Goal: Check status: Check status

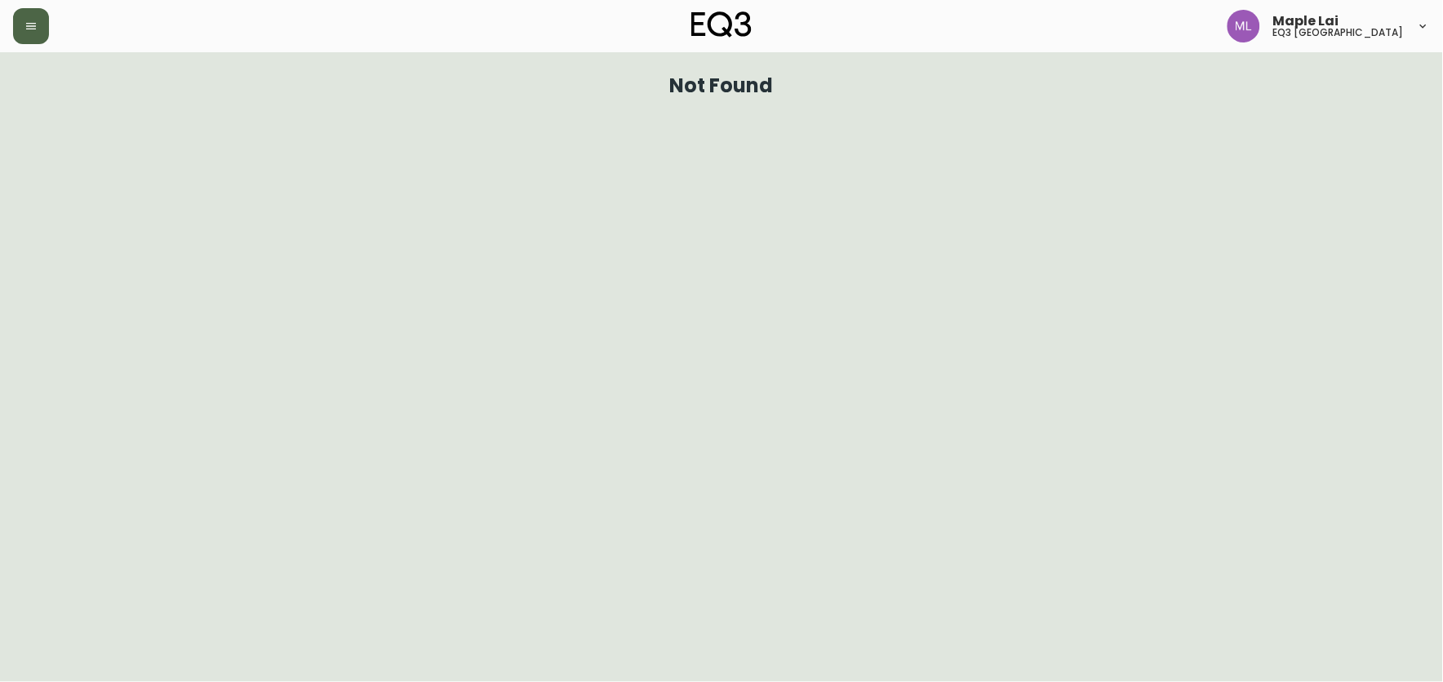
click at [42, 25] on button "button" at bounding box center [31, 26] width 36 height 36
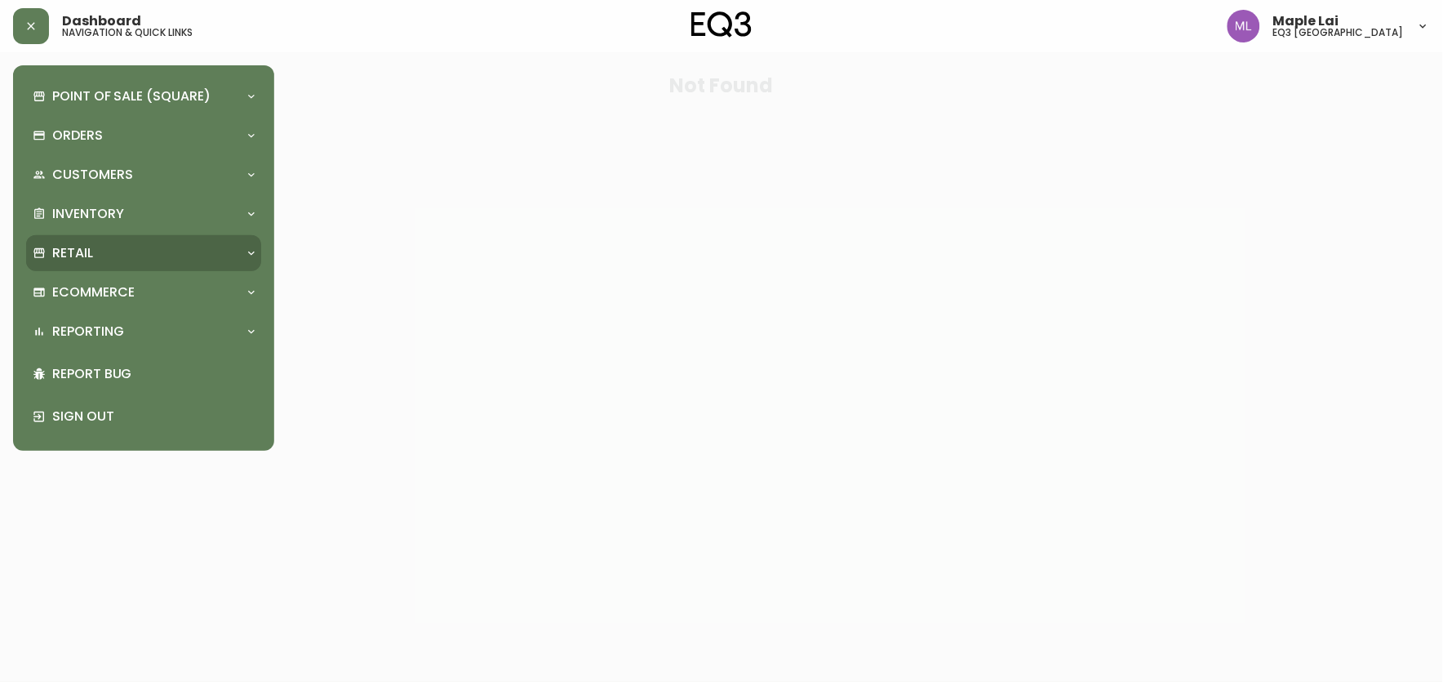
click at [107, 247] on div "Retail" at bounding box center [136, 253] width 206 height 18
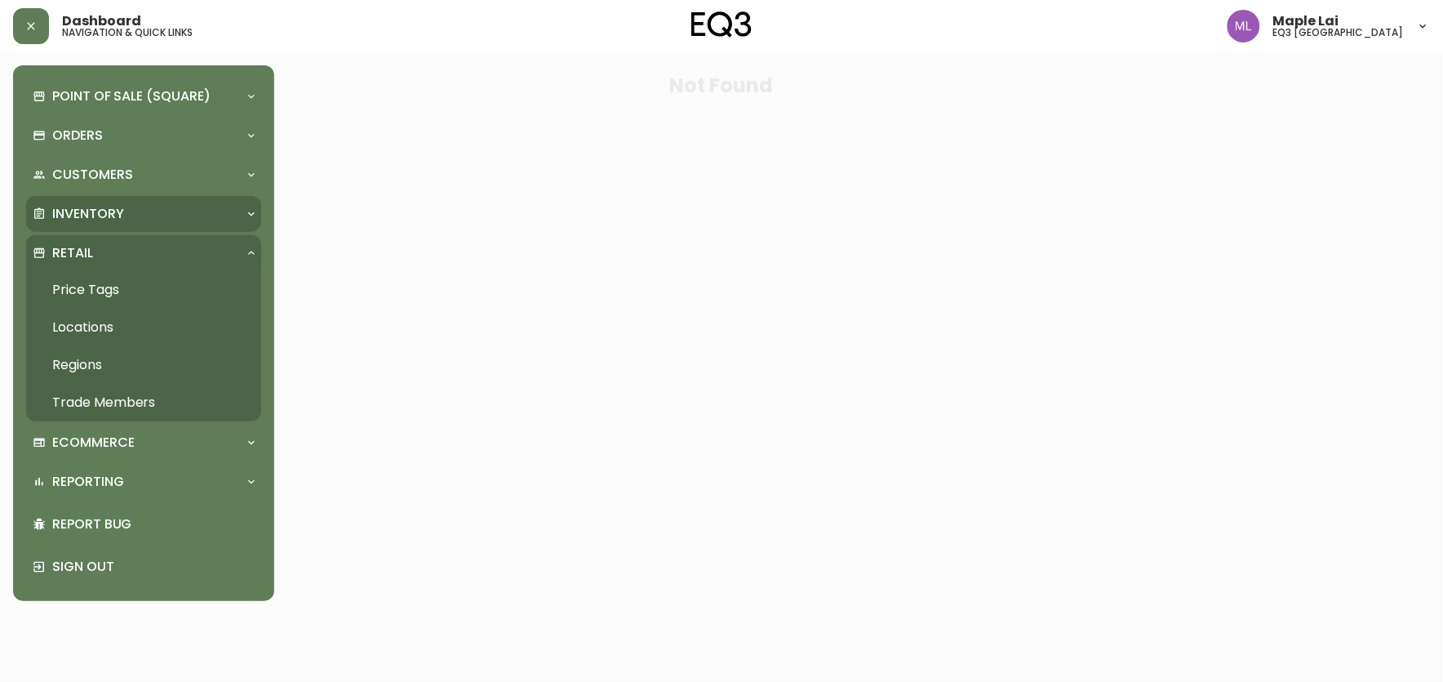
click at [118, 207] on p "Inventory" at bounding box center [88, 214] width 72 height 18
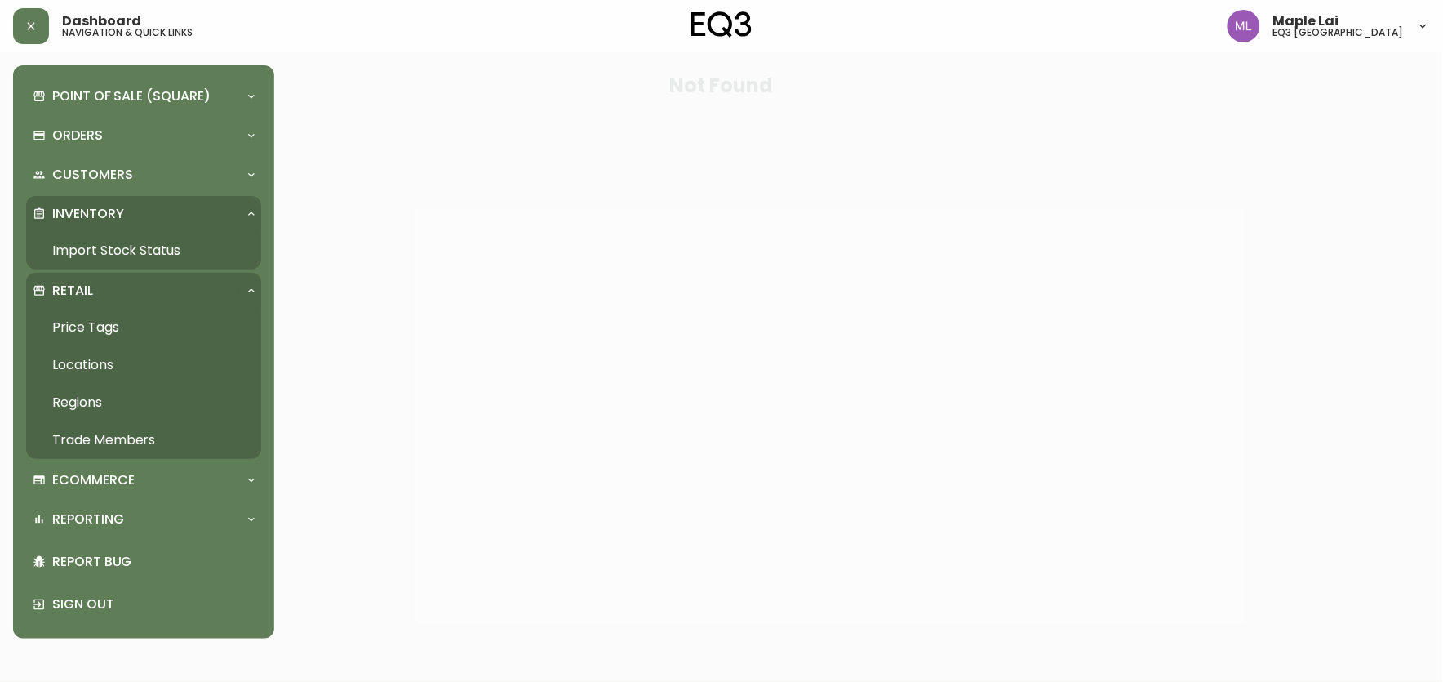
drag, startPoint x: 117, startPoint y: 247, endPoint x: 173, endPoint y: 167, distance: 97.8
click at [117, 245] on link "Import Stock Status" at bounding box center [143, 251] width 235 height 38
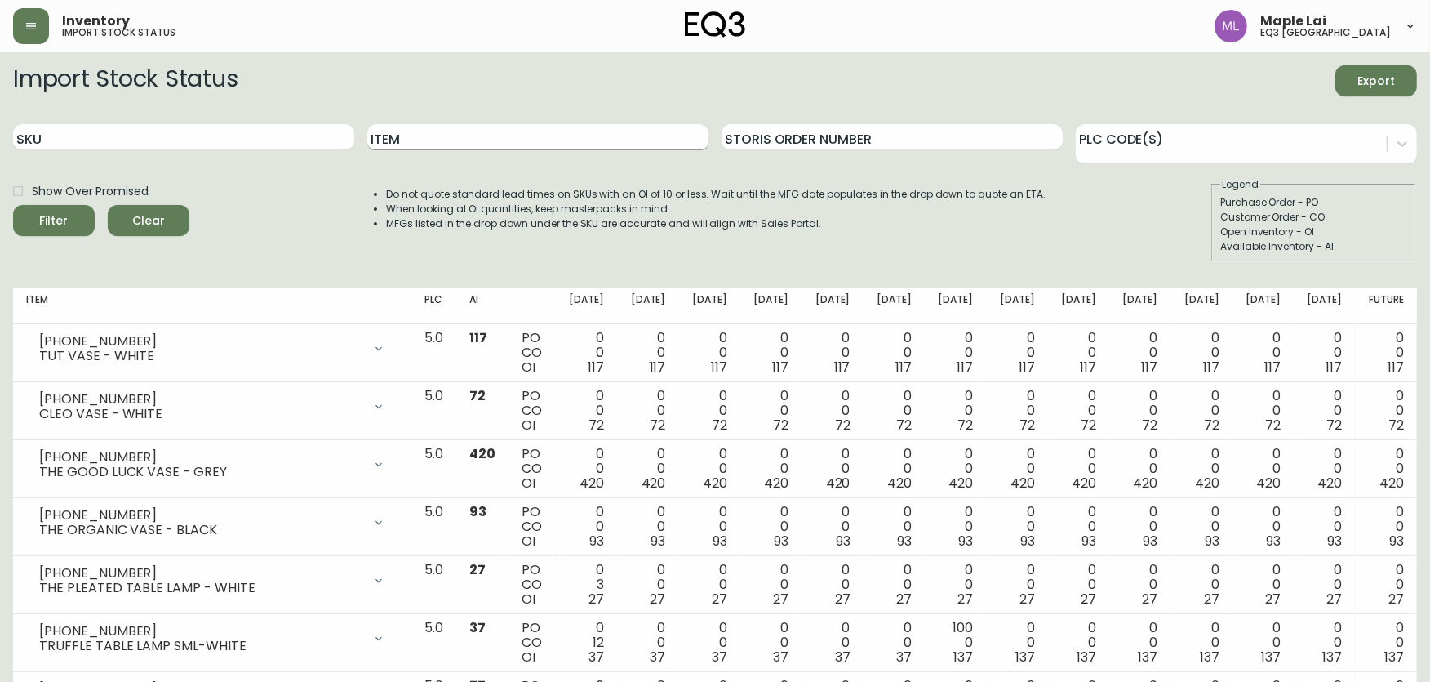
click at [480, 144] on input "Item" at bounding box center [537, 137] width 341 height 26
click at [13, 205] on button "Filter" at bounding box center [54, 220] width 82 height 31
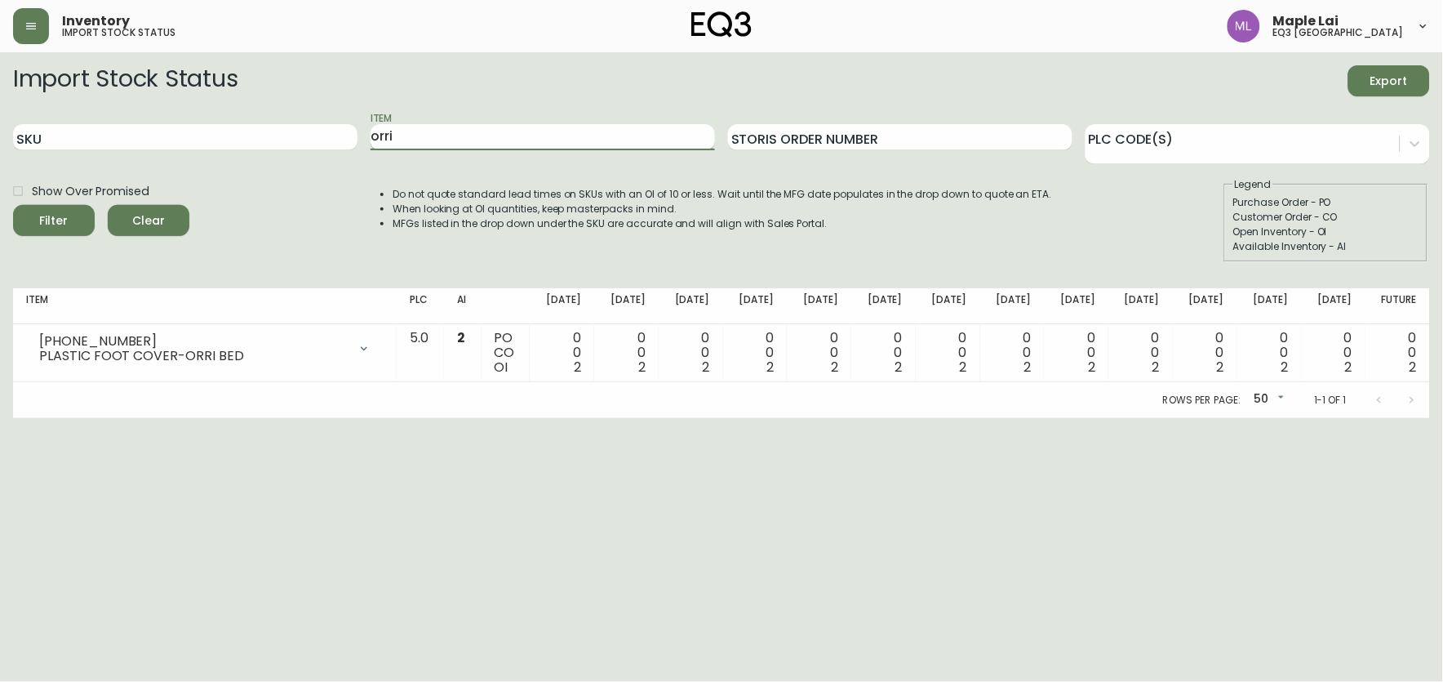
click at [447, 135] on input "orri" at bounding box center [543, 137] width 344 height 26
type input "ori"
click at [13, 205] on button "Filter" at bounding box center [54, 220] width 82 height 31
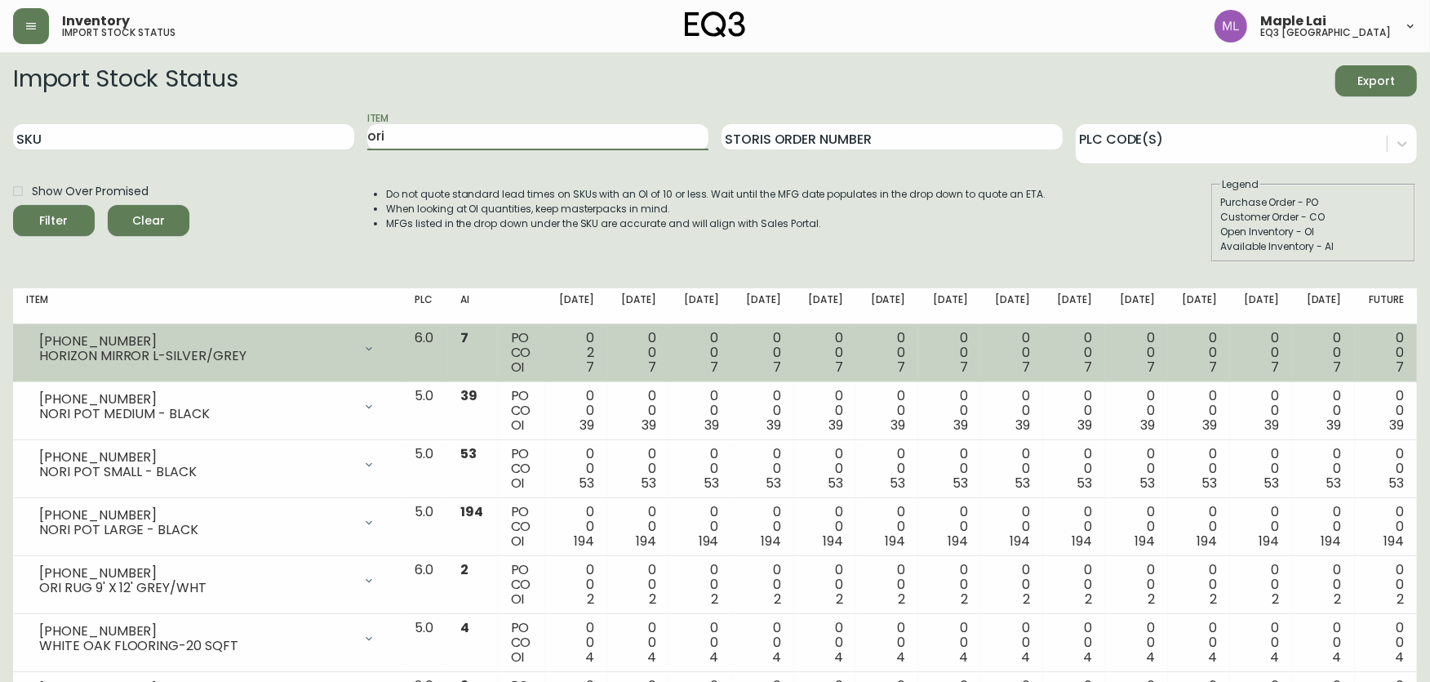
scroll to position [83, 0]
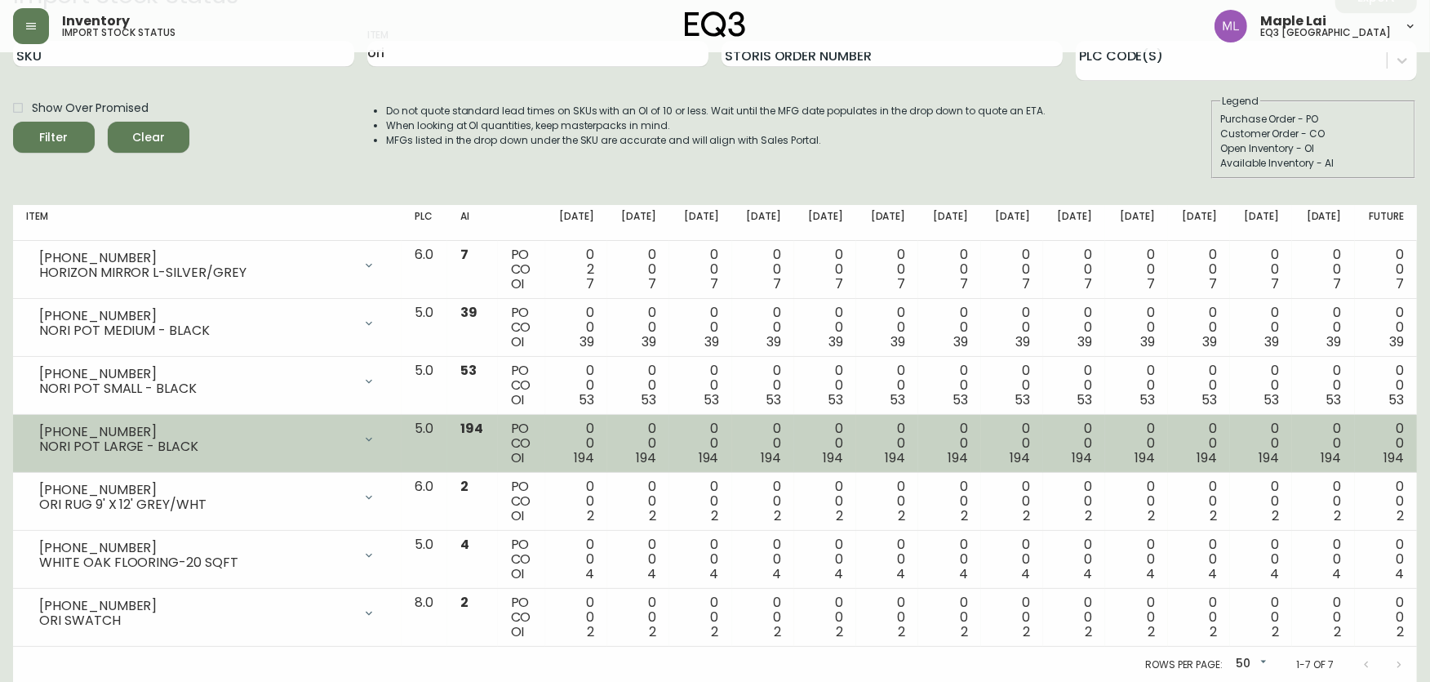
click at [126, 450] on div "NORI POT LARGE - BLACK" at bounding box center [195, 446] width 313 height 15
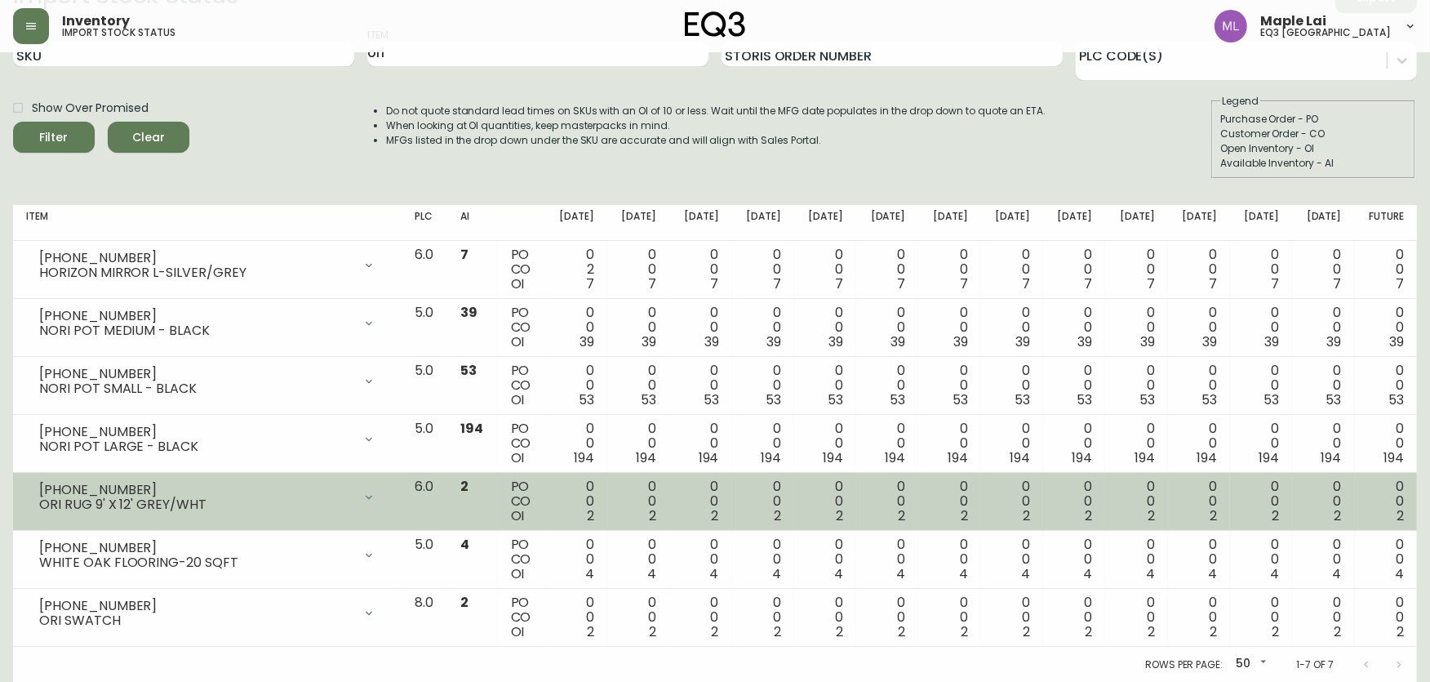
click at [189, 493] on div "[PHONE_NUMBER]" at bounding box center [195, 489] width 313 height 15
